Goal: Task Accomplishment & Management: Complete application form

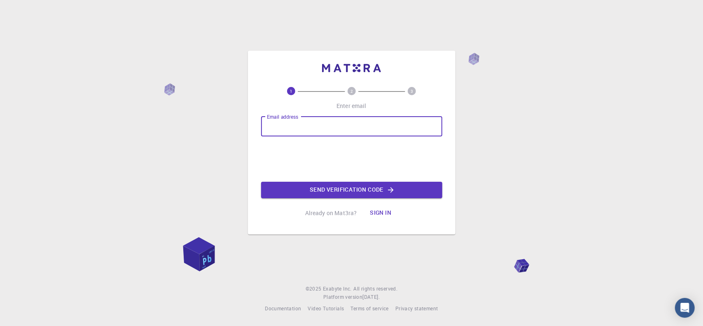
click at [307, 120] on input "Email address" at bounding box center [351, 127] width 181 height 20
type input "joshuapirzenthal@gmail.com"
drag, startPoint x: 366, startPoint y: 124, endPoint x: 188, endPoint y: 132, distance: 178.5
click at [188, 132] on div "1 2 3 Enter email Email address joshuapirzenthal@gmail.com Email address Send v…" at bounding box center [351, 163] width 703 height 326
type input "one1terminal@gmail.com"
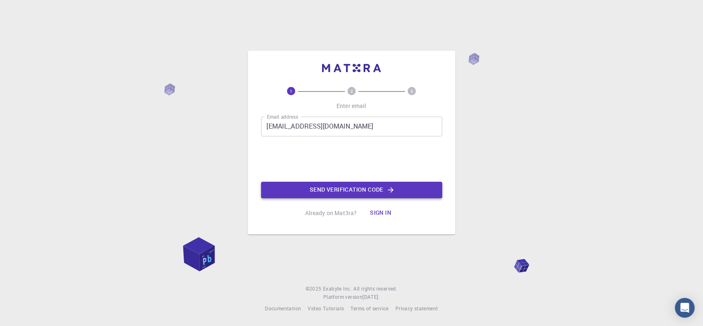
click at [334, 188] on button "Send verification code" at bounding box center [351, 190] width 181 height 16
click at [332, 127] on input "Email address" at bounding box center [351, 127] width 181 height 20
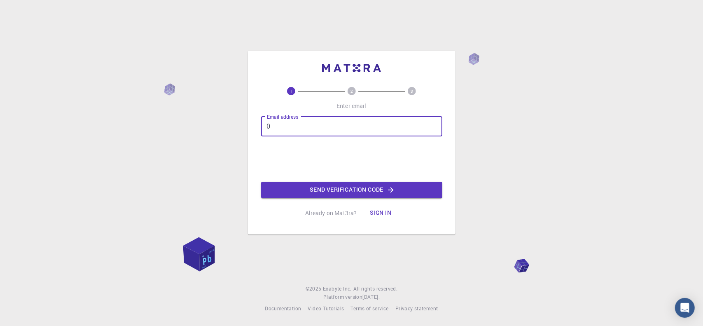
type input "[EMAIL_ADDRESS][DOMAIN_NAME]"
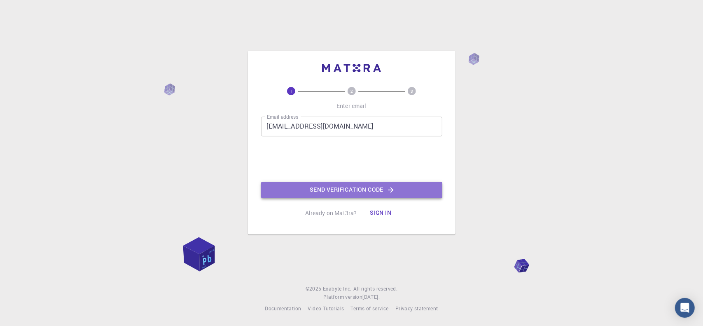
click at [341, 184] on button "Send verification code" at bounding box center [351, 190] width 181 height 16
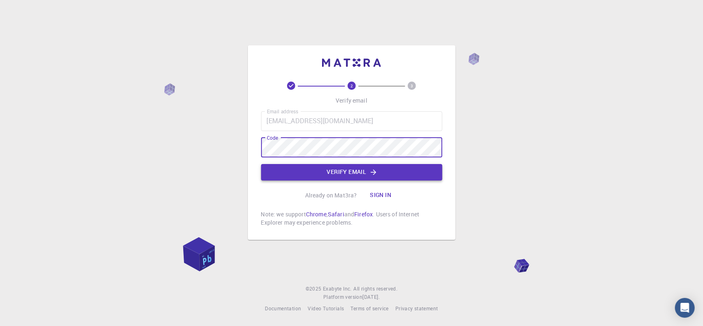
click at [355, 171] on button "Verify email" at bounding box center [351, 172] width 181 height 16
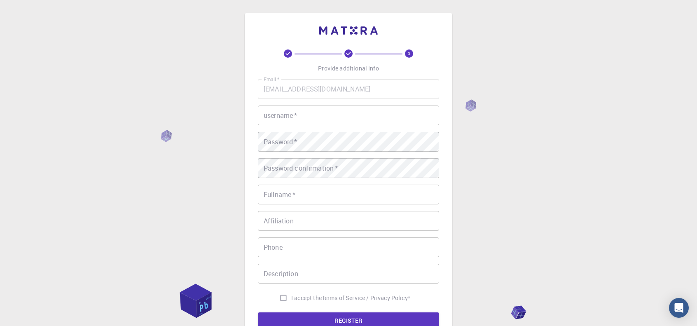
click at [337, 108] on input "username   *" at bounding box center [348, 115] width 181 height 20
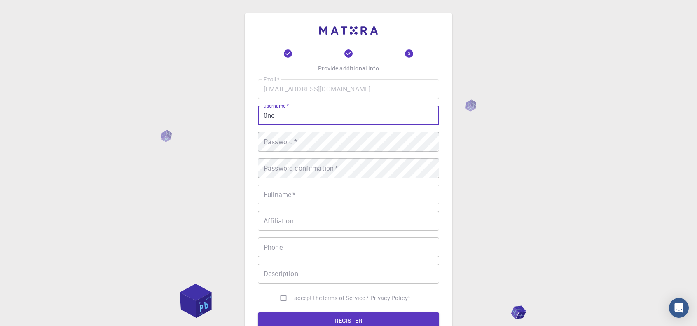
type input "0ne"
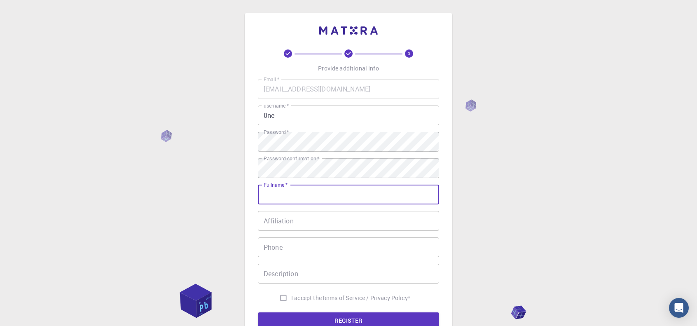
click at [306, 197] on input "Fullname   *" at bounding box center [348, 194] width 181 height 20
type input "0ne terminal"
click at [331, 224] on input "Affiliation" at bounding box center [348, 221] width 181 height 20
